Goal: Information Seeking & Learning: Learn about a topic

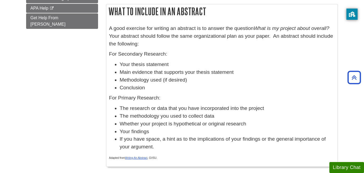
scroll to position [181, 0]
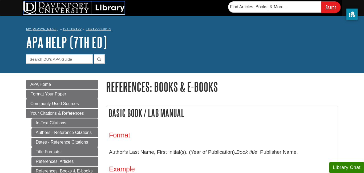
click at [112, 8] on img at bounding box center [73, 7] width 101 height 13
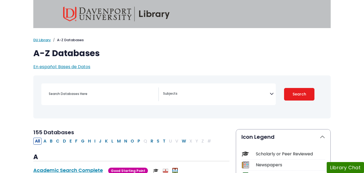
select select "Database Subject Filter"
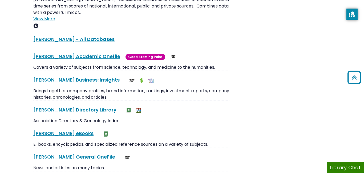
scroll to position [1029, 0]
click at [53, 53] on link "[PERSON_NAME] Academic Onefile This link opens in a new window" at bounding box center [76, 56] width 87 height 7
click at [65, 106] on link "[PERSON_NAME] Directory Library This link opens in a new window" at bounding box center [74, 109] width 83 height 7
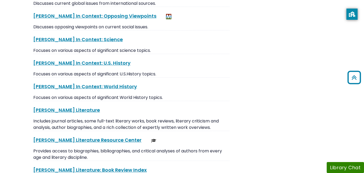
scroll to position [1343, 0]
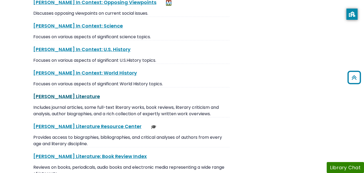
click at [46, 93] on link "[PERSON_NAME] Literature This link opens in a new window" at bounding box center [66, 96] width 67 height 7
